Goal: Task Accomplishment & Management: Manage account settings

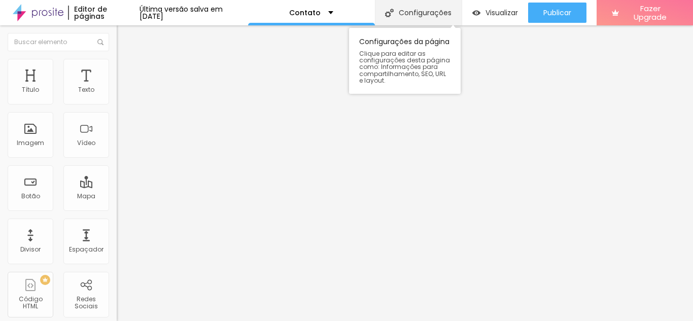
click at [438, 14] on div "Configurações" at bounding box center [418, 12] width 87 height 25
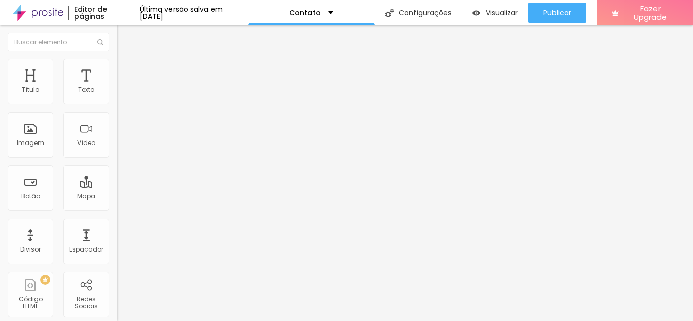
type textarea "Contato de Alexandre Tomaz"
type input "Entre em contato - Alexandre Tomaz"
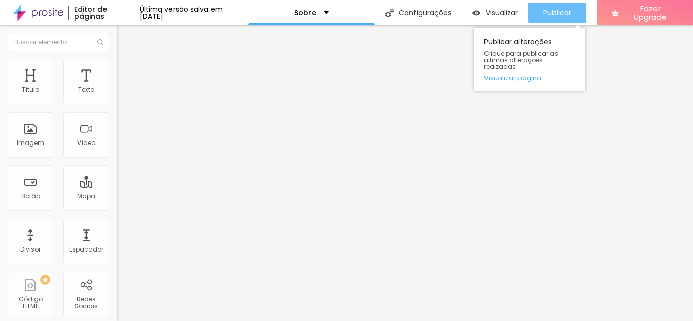
click at [552, 12] on span "Publicar" at bounding box center [558, 13] width 28 height 8
